Goal: Obtain resource: Download file/media

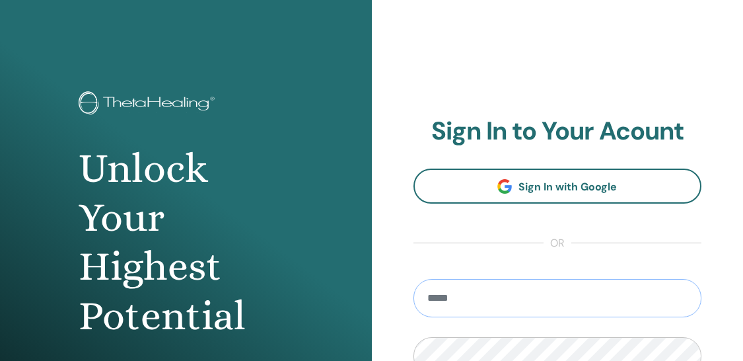
type input "**********"
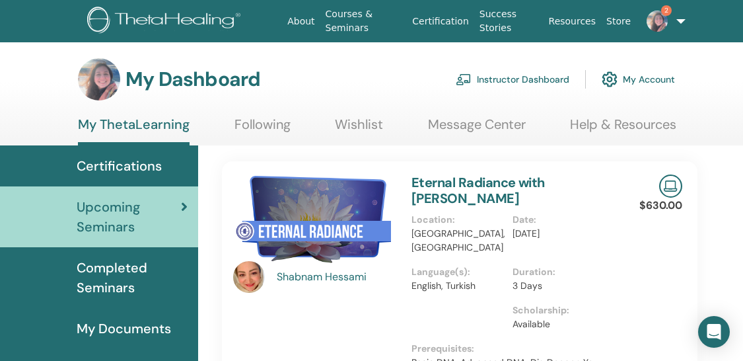
click at [520, 77] on link "Instructor Dashboard" at bounding box center [513, 79] width 114 height 29
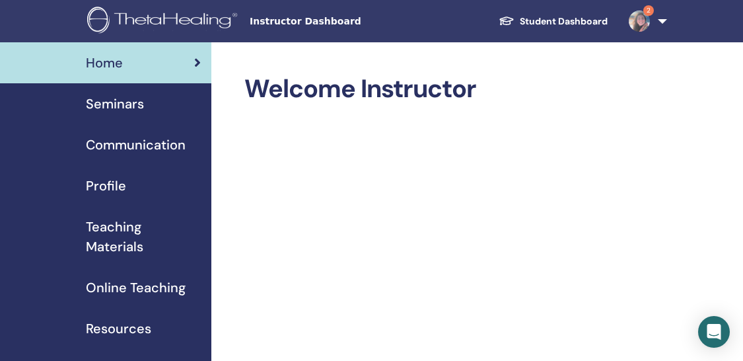
click at [120, 104] on span "Seminars" at bounding box center [115, 104] width 58 height 20
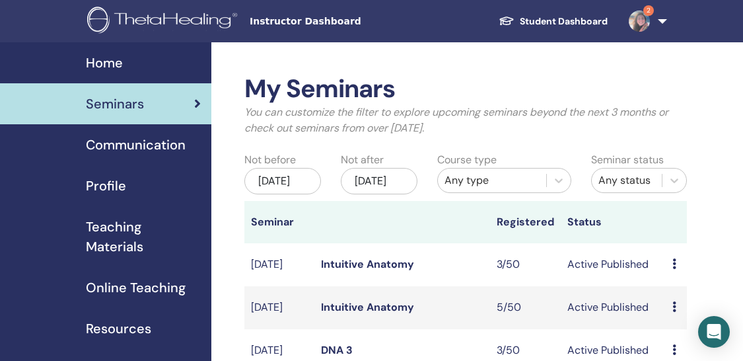
click at [133, 254] on span "Teaching Materials" at bounding box center [143, 237] width 115 height 40
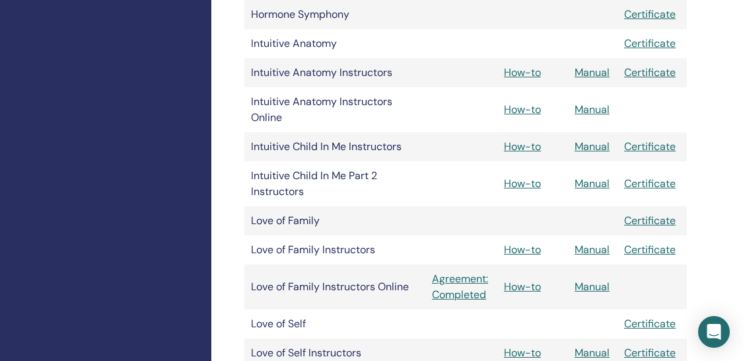
scroll to position [1464, 0]
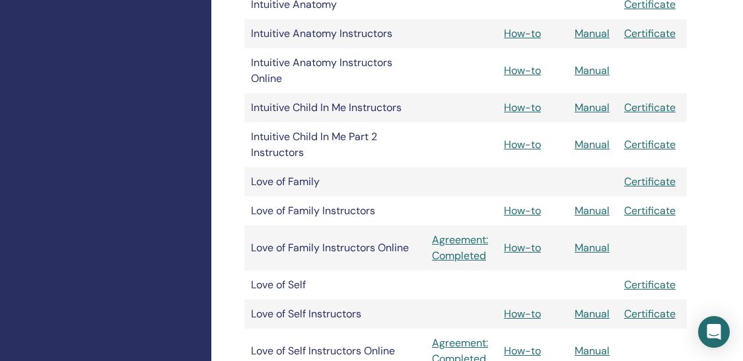
click at [465, 189] on tbody "Master Certificate Certificate of Science Certificate Advanced DNA Certificate …" at bounding box center [465, 245] width 442 height 2760
click at [450, 178] on td at bounding box center [461, 173] width 72 height 13
click at [462, 135] on tbody "Master Certificate Certificate of Science Certificate Advanced DNA Certificate …" at bounding box center [465, 245] width 442 height 2760
click at [415, 186] on td "Love of Family" at bounding box center [334, 181] width 181 height 29
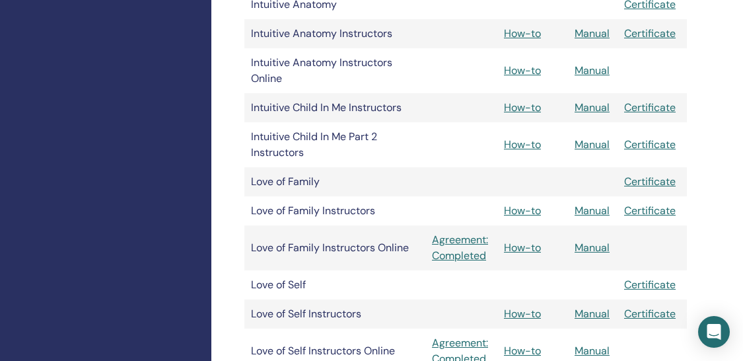
click at [594, 104] on link "Manual" at bounding box center [592, 107] width 35 height 14
